Goal: Book appointment/travel/reservation

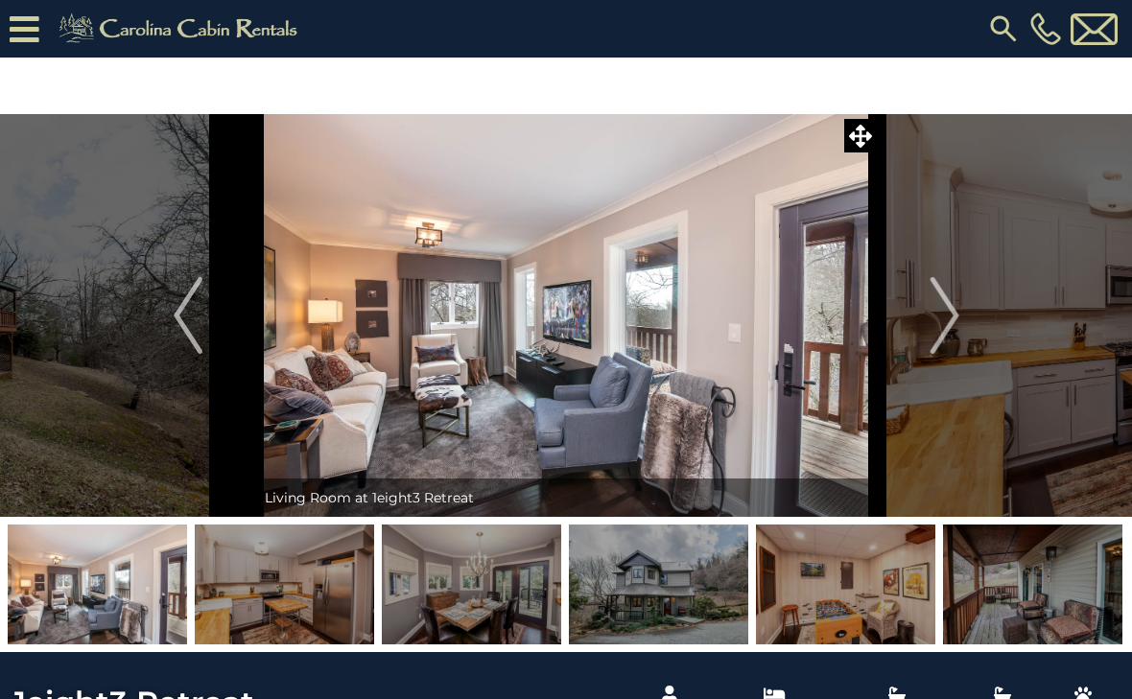
click at [939, 304] on img "Next" at bounding box center [943, 315] width 29 height 77
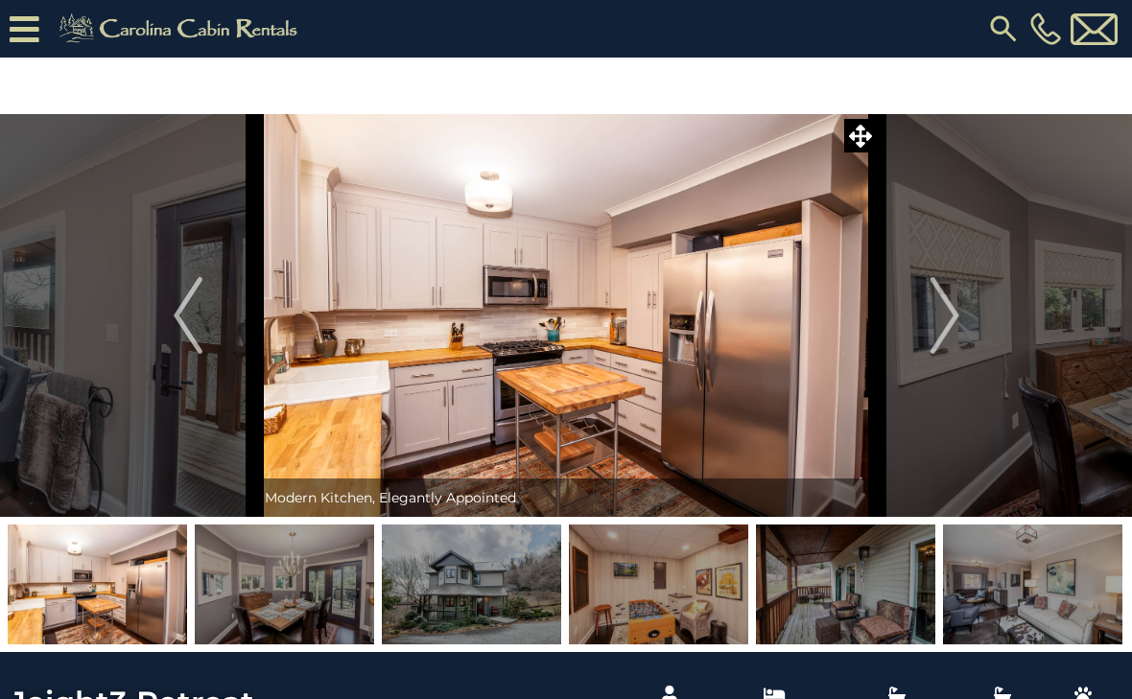
click at [949, 332] on img "Next" at bounding box center [943, 315] width 29 height 77
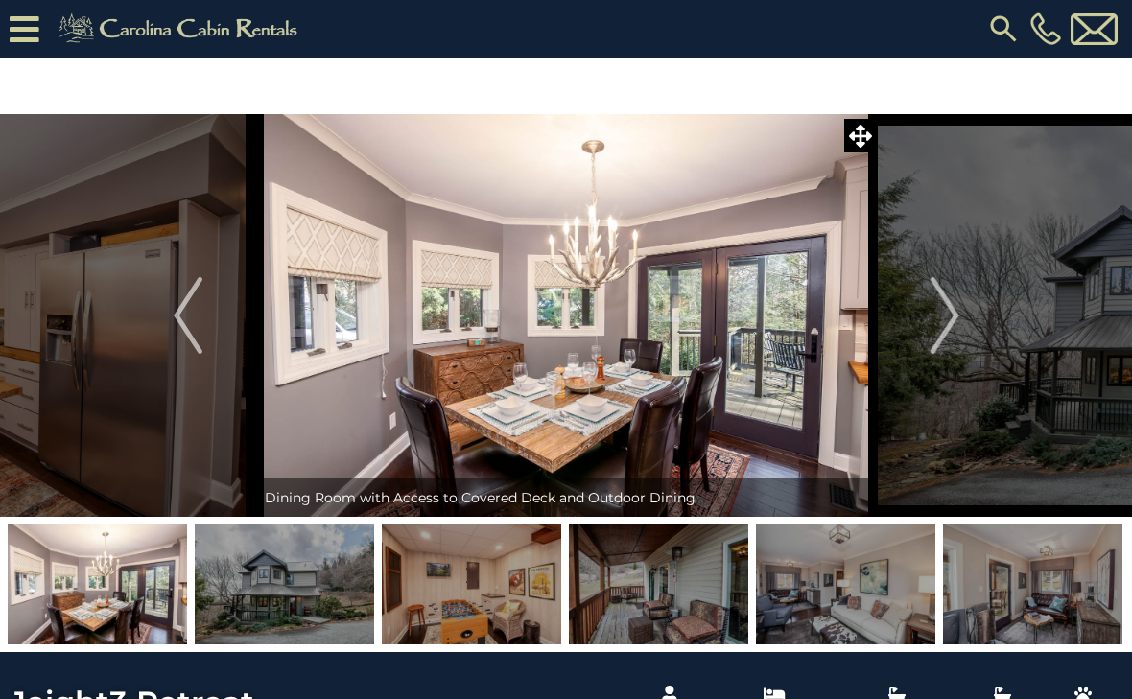
click at [949, 331] on img "Next" at bounding box center [943, 315] width 29 height 77
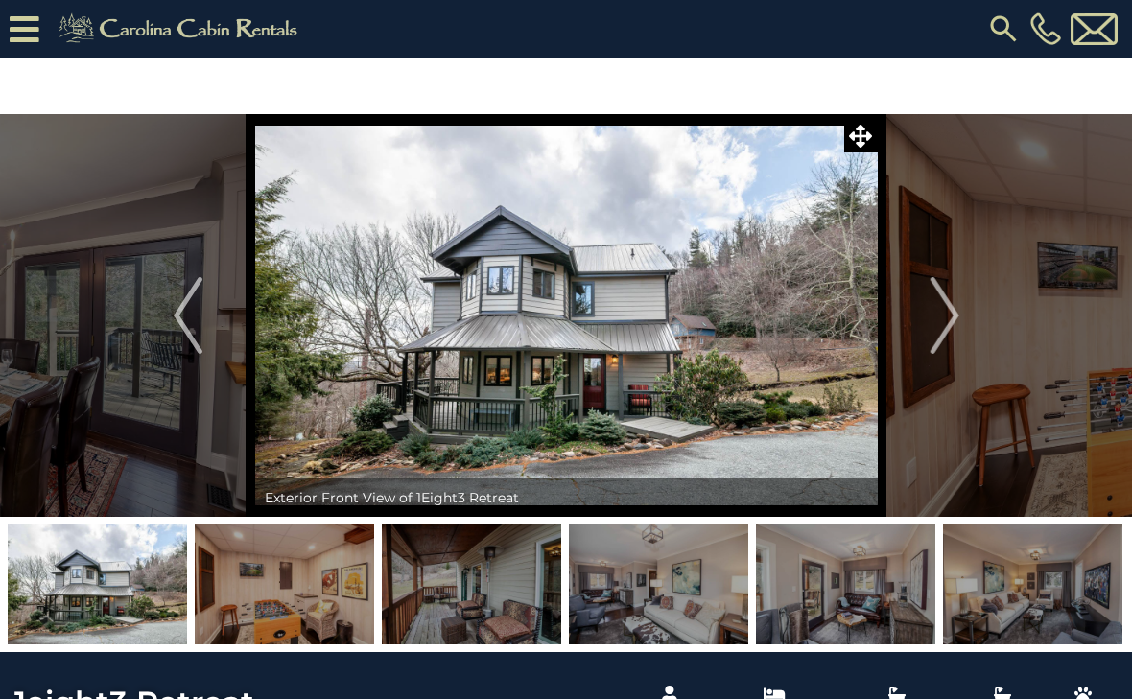
click at [945, 327] on img "Next" at bounding box center [943, 315] width 29 height 77
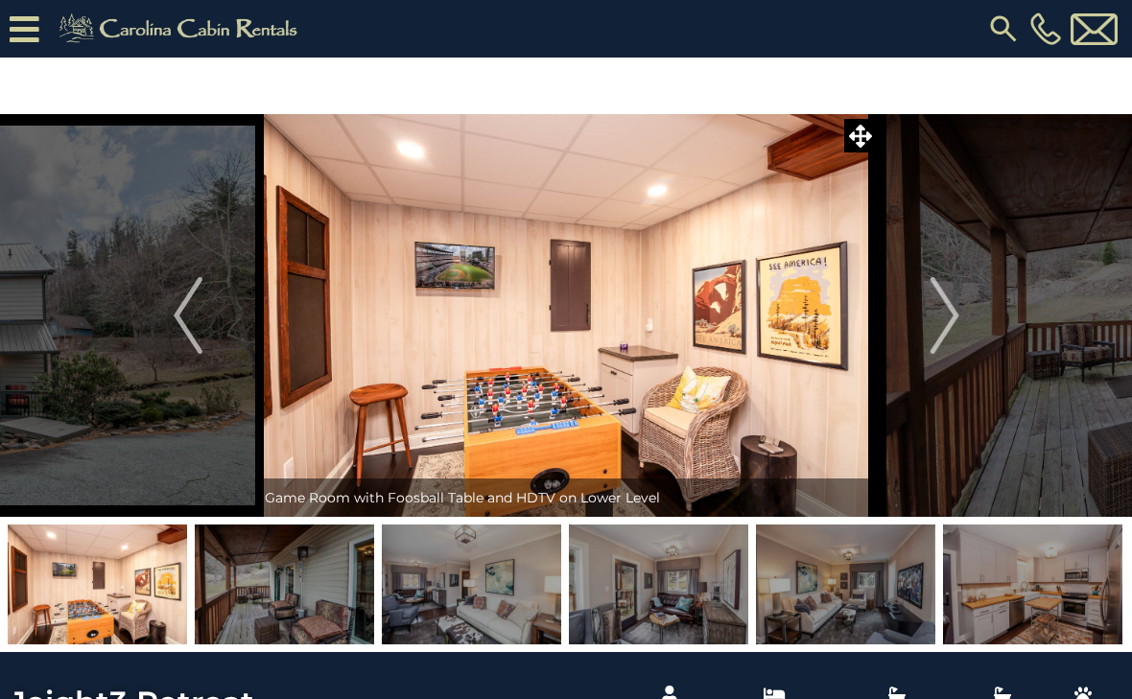
click at [941, 320] on img "Next" at bounding box center [943, 315] width 29 height 77
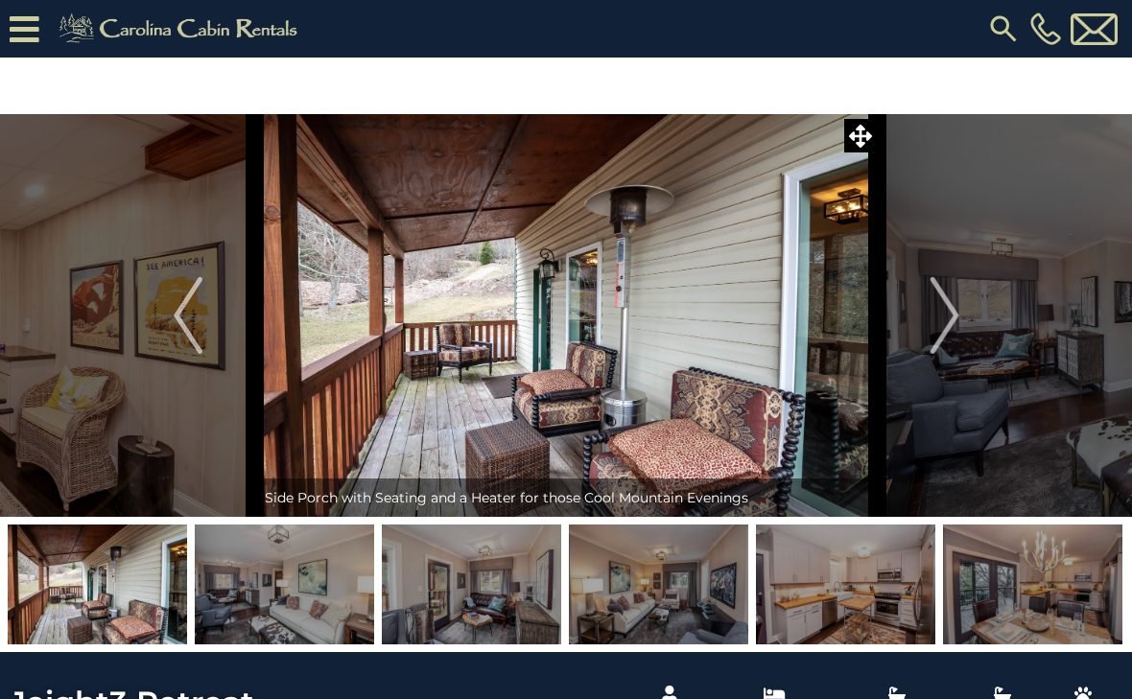
click at [955, 316] on img "Next" at bounding box center [943, 315] width 29 height 77
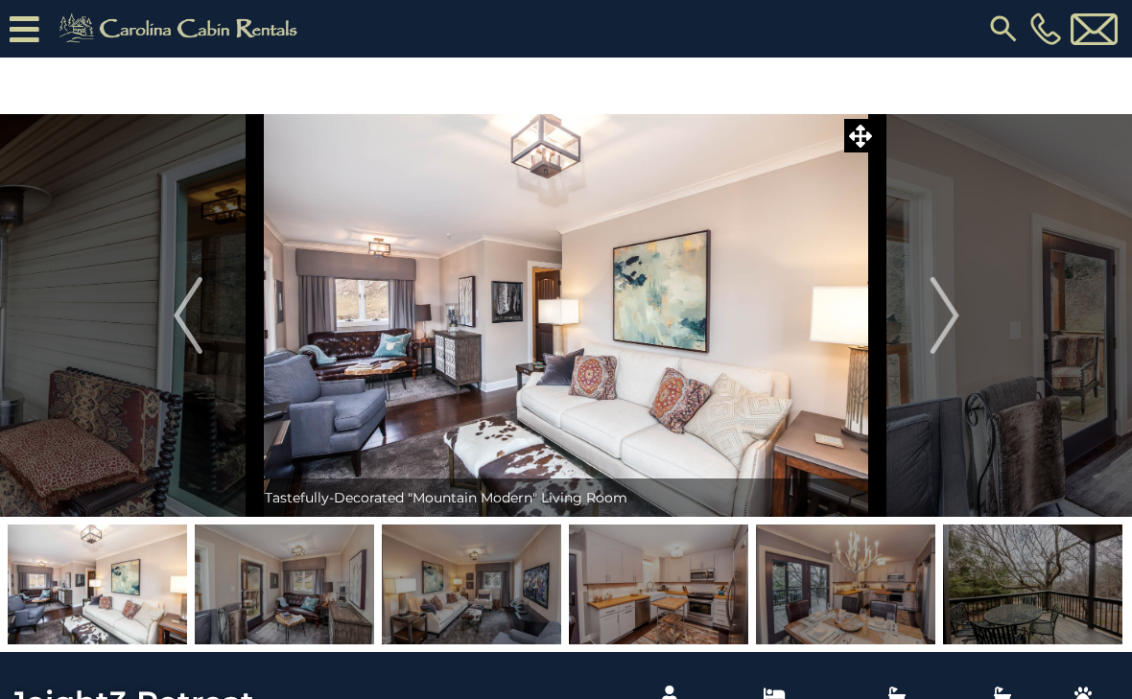
click at [955, 318] on img "Next" at bounding box center [943, 315] width 29 height 77
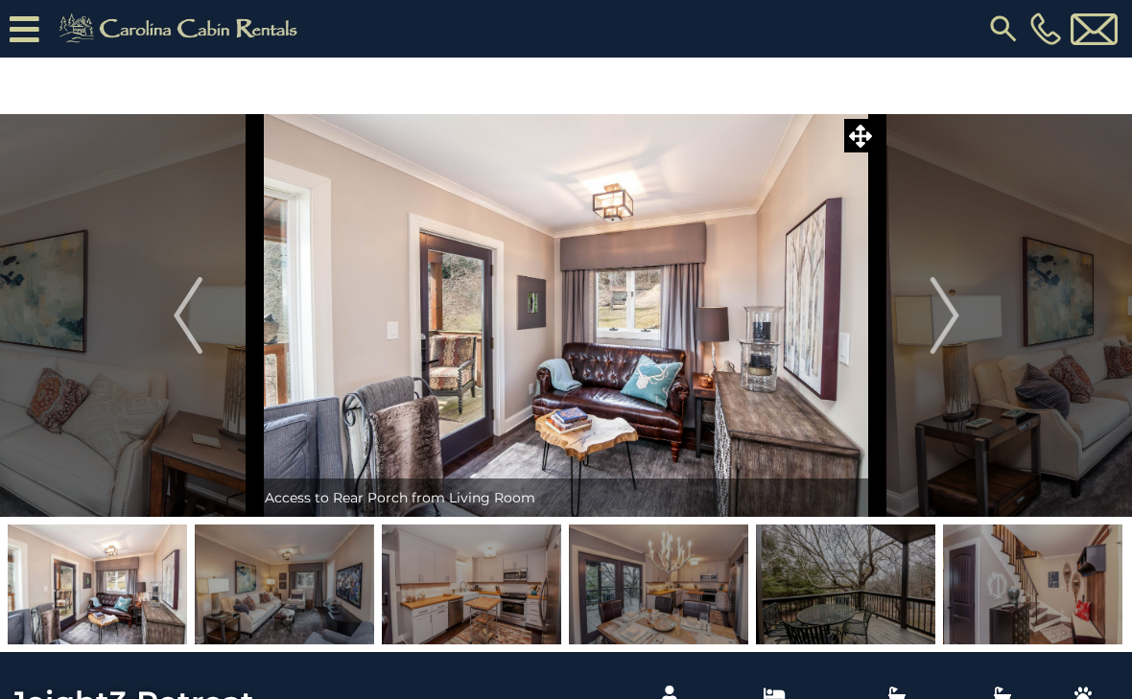
click at [950, 331] on img "Next" at bounding box center [943, 315] width 29 height 77
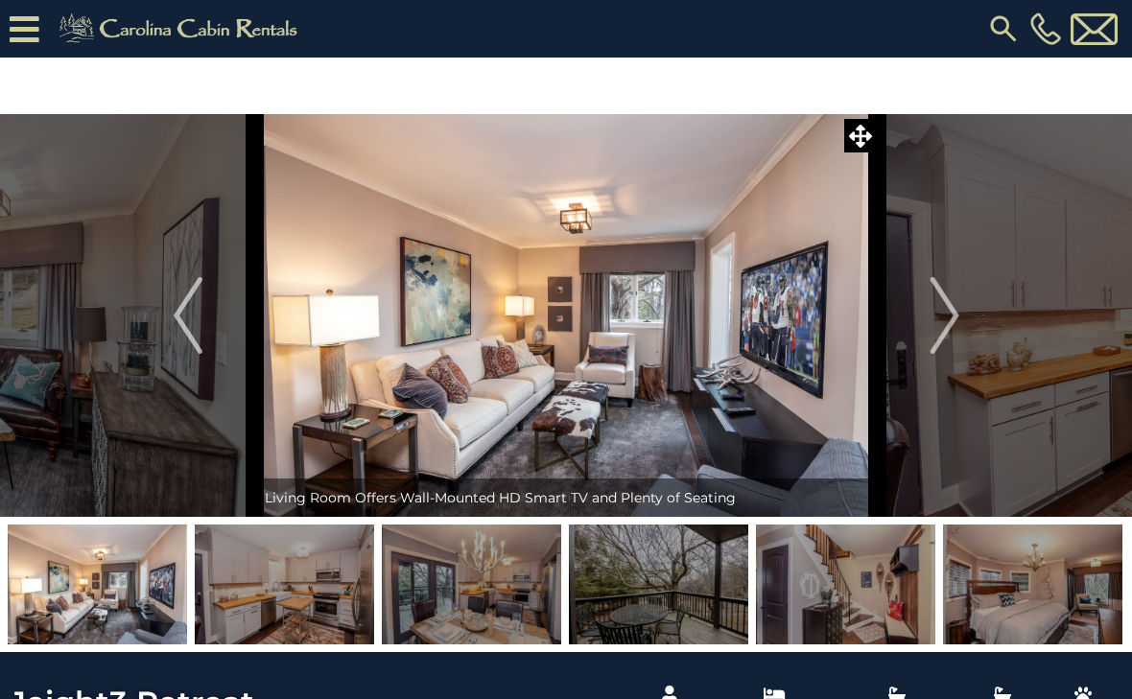
click at [961, 330] on button "Next" at bounding box center [945, 315] width 134 height 403
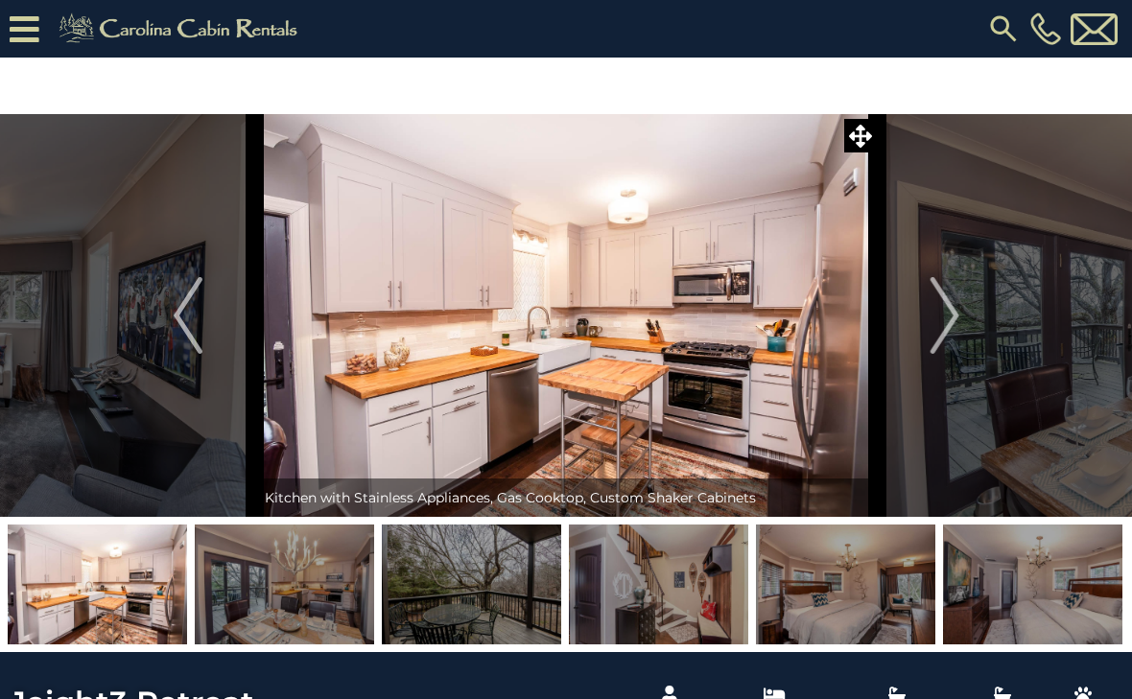
click at [939, 318] on img "Next" at bounding box center [943, 315] width 29 height 77
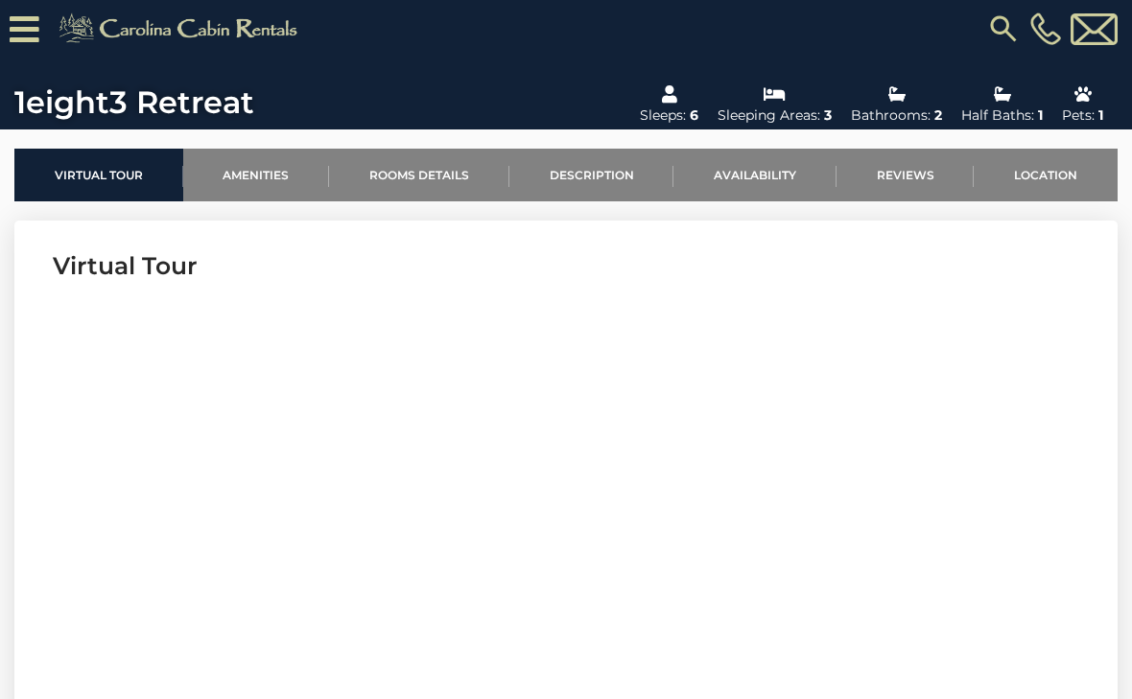
scroll to position [555, 0]
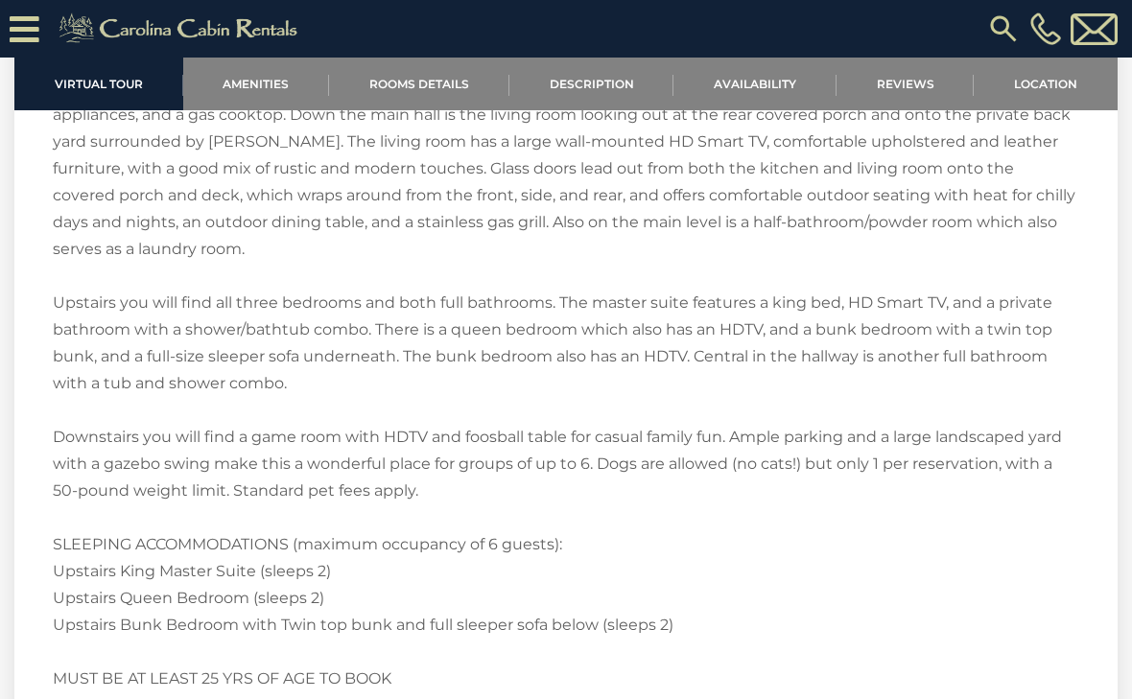
scroll to position [2901, 0]
